Goal: Task Accomplishment & Management: Use online tool/utility

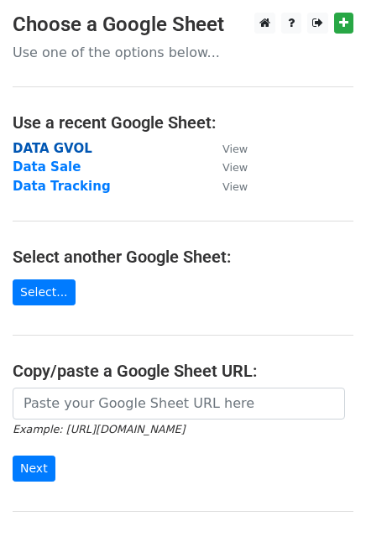
click at [60, 152] on strong "DATA GVOL" at bounding box center [53, 148] width 80 height 15
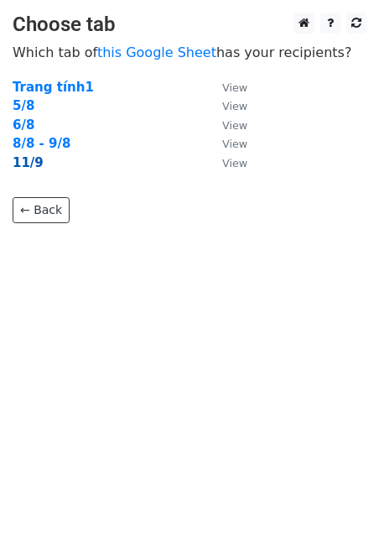
click at [34, 159] on strong "11/9" at bounding box center [28, 162] width 31 height 15
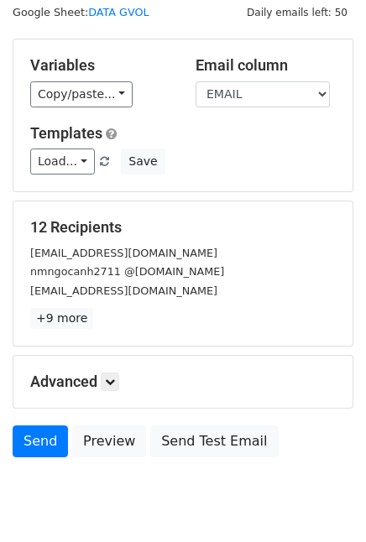
scroll to position [23, 0]
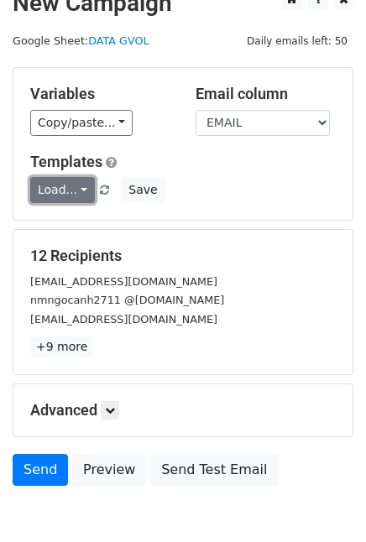
click at [62, 190] on link "Load..." at bounding box center [62, 190] width 65 height 26
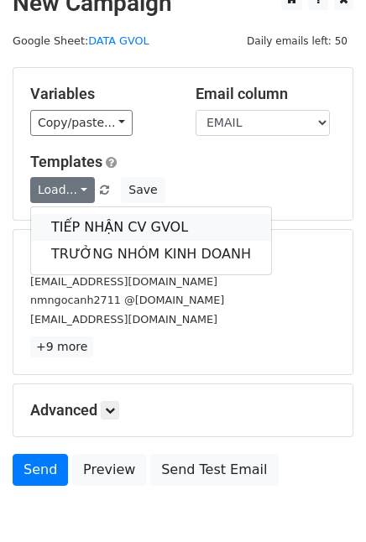
click at [101, 228] on link "TIẾP NHẬN CV GVOL" at bounding box center [151, 227] width 240 height 27
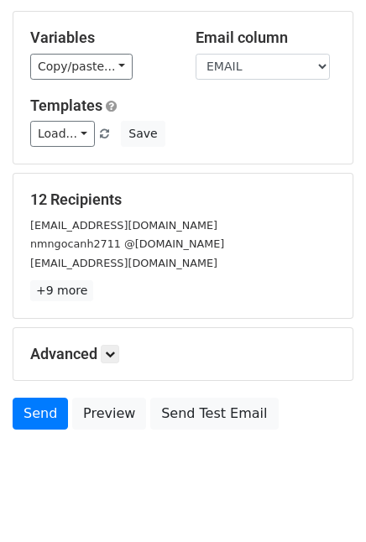
scroll to position [107, 0]
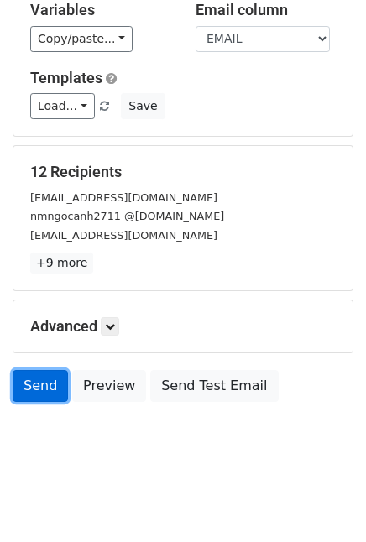
click at [44, 377] on link "Send" at bounding box center [40, 386] width 55 height 32
